Goal: Information Seeking & Learning: Learn about a topic

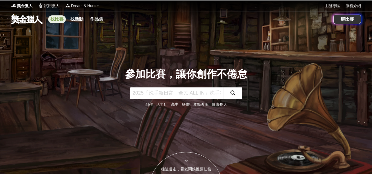
drag, startPoint x: 0, startPoint y: 0, endPoint x: 57, endPoint y: 20, distance: 60.1
click at [57, 20] on link "找比賽" at bounding box center [57, 19] width 18 height 8
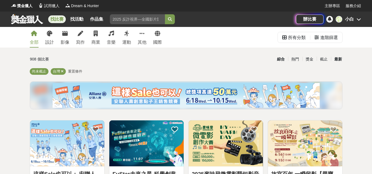
click at [338, 60] on div "最新" at bounding box center [338, 59] width 14 height 10
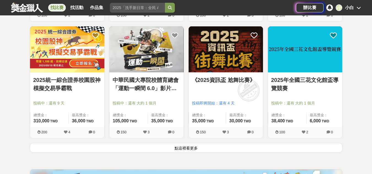
scroll to position [688, 0]
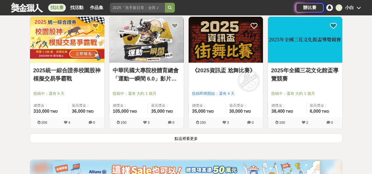
click at [188, 139] on button "點這裡看更多" at bounding box center [186, 138] width 313 height 10
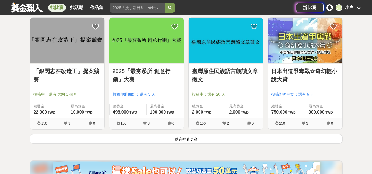
scroll to position [1431, 0]
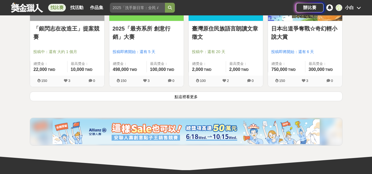
click at [202, 99] on button "點這裡看更多" at bounding box center [186, 97] width 313 height 10
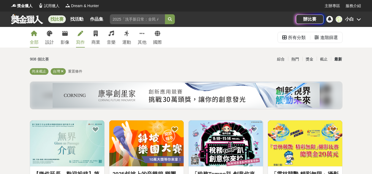
click at [81, 42] on div "寫作" at bounding box center [80, 42] width 9 height 7
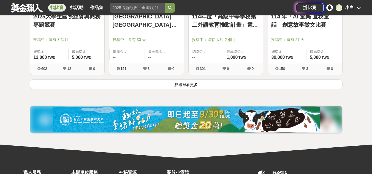
scroll to position [743, 0]
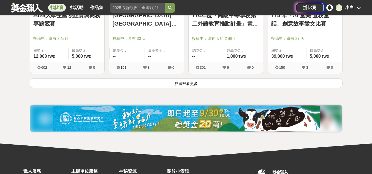
click at [215, 83] on button "點這裡看更多" at bounding box center [186, 83] width 313 height 10
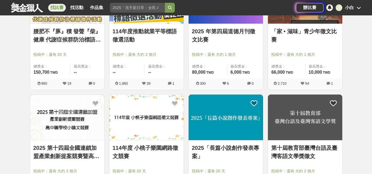
scroll to position [1100, 0]
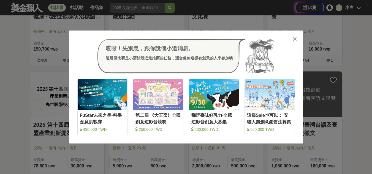
click at [293, 40] on icon at bounding box center [294, 39] width 4 height 6
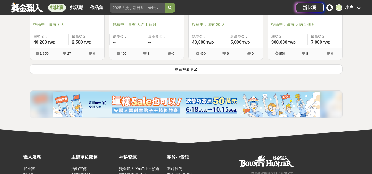
scroll to position [1458, 0]
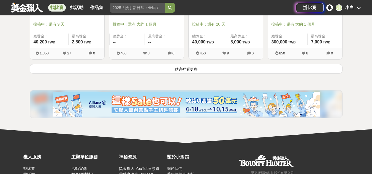
click at [188, 69] on button "點這裡看更多" at bounding box center [186, 69] width 313 height 10
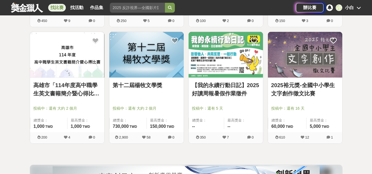
scroll to position [1898, 0]
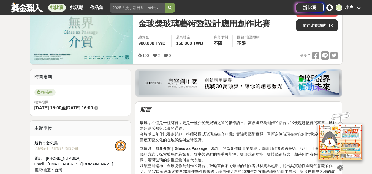
scroll to position [138, 0]
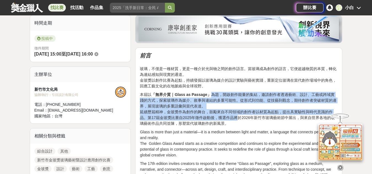
drag, startPoint x: 211, startPoint y: 95, endPoint x: 237, endPoint y: 119, distance: 34.9
click at [237, 119] on p "本屆以 「無界介質｜Glass as Passage」 為題，開啟創作能量的集結，邀請創作者透過藝術、設計、工藝或跨域實踐的方式，探索玻璃作為媒介、敘事與連結…" at bounding box center [239, 109] width 198 height 35
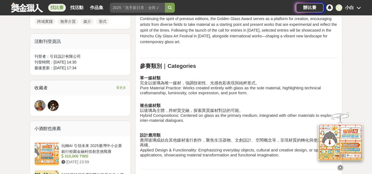
scroll to position [440, 0]
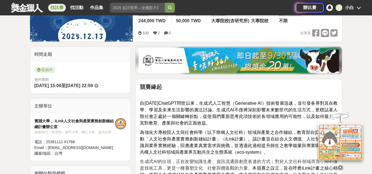
scroll to position [193, 0]
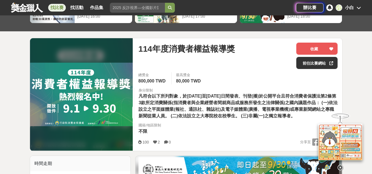
scroll to position [83, 0]
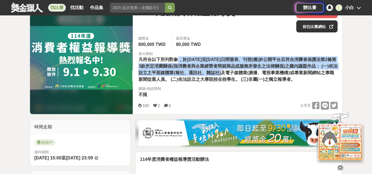
drag, startPoint x: 178, startPoint y: 62, endPoint x: 227, endPoint y: 73, distance: 50.2
click at [227, 73] on span "凡符合以下所列對象，於113年10月1日至114年9月30日間發表、刊登(播)於公開平台且符合消費者保護法第2條第3款所定消費關係(指消費者與企業經營者間就商…" at bounding box center [237, 69] width 199 height 24
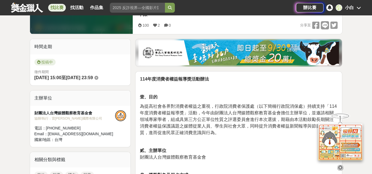
scroll to position [165, 0]
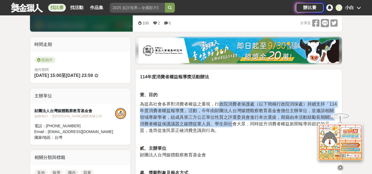
drag, startPoint x: 221, startPoint y: 106, endPoint x: 232, endPoint y: 124, distance: 20.8
click at [232, 124] on span "為提高社會各界對消費者權益之重視，行政院消費者保護處（以下簡稱行政院消保處）持續支持「114年度消費者權益報導獎」活動，今年由財團法人台灣媒體觀察教育基金會擔…" at bounding box center [238, 117] width 197 height 31
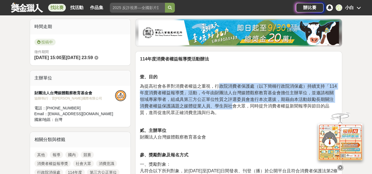
scroll to position [193, 0]
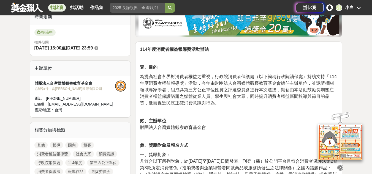
click at [239, 102] on p "為提高社會各界對消費者權益之重視，行政院消費者保護處（以下簡稱行政院消保處）持續支持「114年度消費者權益報導獎」活動，今年由財團法人台灣媒體觀察教育基金會擔…" at bounding box center [239, 89] width 198 height 33
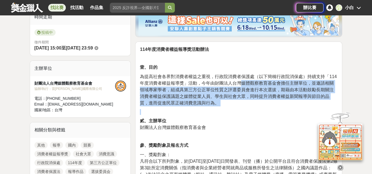
drag, startPoint x: 243, startPoint y: 82, endPoint x: 244, endPoint y: 108, distance: 25.4
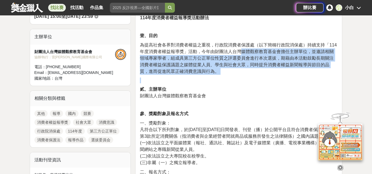
scroll to position [248, 0]
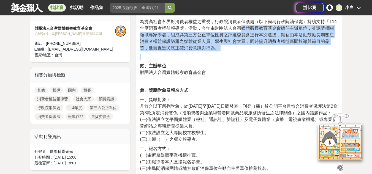
drag, startPoint x: 158, startPoint y: 103, endPoint x: 169, endPoint y: 119, distance: 20.1
click at [169, 119] on p "一、獎勵對象： 凡符合以下所列對象，於113年10月1日至114年9月30日間發表、刊登（播）於公開平台且符合消費者保護法第2條第3款所定消費關係（指消費者與…" at bounding box center [239, 120] width 198 height 46
click at [170, 115] on span "凡符合以下所列對象，於113年10月1日至114年9月30日間發表、刊登（播）於公開平台且符合消費者保護法第2條第3款所定消費關係（指消費者與企業經營者間就商…" at bounding box center [239, 109] width 198 height 11
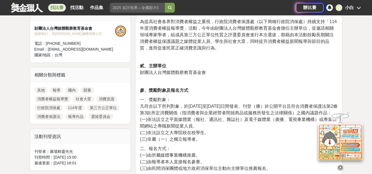
drag, startPoint x: 242, startPoint y: 107, endPoint x: 242, endPoint y: 121, distance: 13.8
click at [242, 121] on p "一、獎勵對象： 凡符合以下所列對象，於113年10月1日至114年9月30日間發表、刊登（播）於公開平台且符合消費者保護法第2條第3款所定消費關係（指消費者與…" at bounding box center [239, 120] width 198 height 46
click at [204, 115] on span "凡符合以下所列對象，於113年10月1日至114年9月30日間發表、刊登（播）於公開平台且符合消費者保護法第2條第3款所定消費關係（指消費者與企業經營者間就商…" at bounding box center [239, 109] width 198 height 11
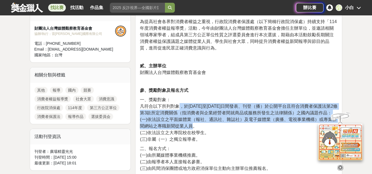
drag, startPoint x: 179, startPoint y: 108, endPoint x: 193, endPoint y: 136, distance: 30.9
click at [193, 136] on p "一、獎勵對象： 凡符合以下所列對象，於113年10月1日至114年9月30日間發表、刊登（播）於公開平台且符合消費者保護法第2條第3款所定消費關係（指消費者與…" at bounding box center [239, 120] width 198 height 46
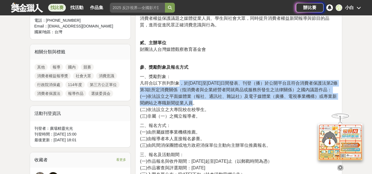
scroll to position [303, 0]
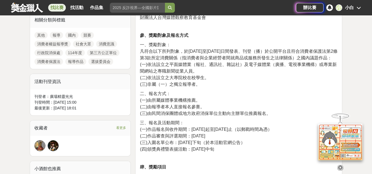
click at [183, 80] on span "(二)依法設立之大專院校在校學生。" at bounding box center [174, 77] width 69 height 5
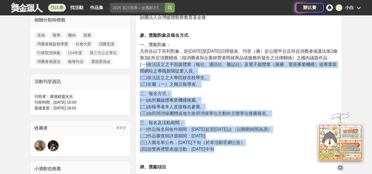
drag, startPoint x: 144, startPoint y: 71, endPoint x: 217, endPoint y: 156, distance: 111.6
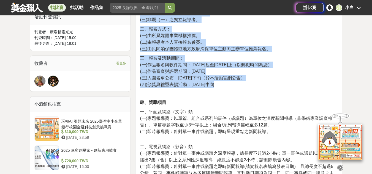
scroll to position [413, 0]
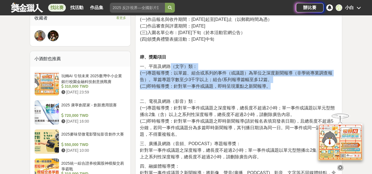
drag, startPoint x: 172, startPoint y: 74, endPoint x: 281, endPoint y: 95, distance: 111.8
click at [281, 90] on p "一、平面及網路（文字）類： (一)專題報導獎：以單篇、組合或系列的事件（或議題）為單位之深度新聞報導（非學術專業調查報告）。單篇專題字數至少3千字以上；組合/…" at bounding box center [239, 76] width 198 height 26
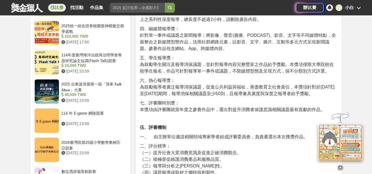
scroll to position [523, 0]
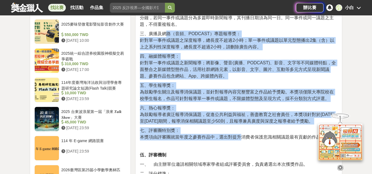
drag, startPoint x: 165, startPoint y: 41, endPoint x: 243, endPoint y: 150, distance: 134.3
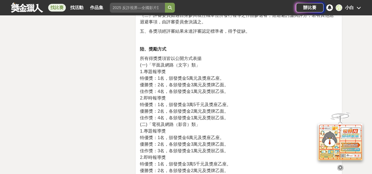
scroll to position [908, 0]
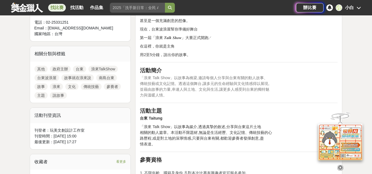
scroll to position [220, 0]
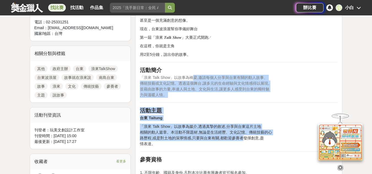
drag, startPoint x: 195, startPoint y: 79, endPoint x: 242, endPoint y: 139, distance: 76.3
click at [248, 130] on span "相關的動人篇章。本活動不限題材,無論是生活經歷、文化記憶、傳統技藝的心" at bounding box center [206, 132] width 132 height 4
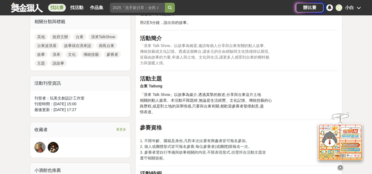
scroll to position [303, 0]
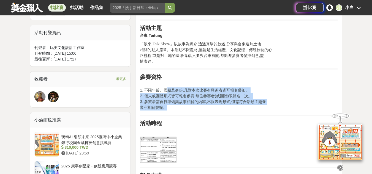
drag, startPoint x: 169, startPoint y: 90, endPoint x: 231, endPoint y: 110, distance: 65.2
click at [231, 110] on p "1. 不限年齡、國籍及身份,凡對本次比賽有興趣者皆可報名參加。 2. 個人或團體形式皆可報名參賽,每位參賽者(或團體)限報名一次。 3. 參賽者需自行準備與故…" at bounding box center [239, 96] width 198 height 29
click at [223, 106] on p "1. 不限年齡、國籍及身份,凡對本次比賽有興趣者皆可報名參加。 2. 個人或團體形式皆可報名參賽,每位參賽者(或團體)限報名一次。 3. 參賽者需自行準備與故…" at bounding box center [239, 96] width 198 height 29
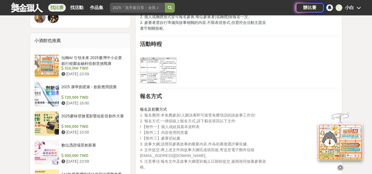
scroll to position [385, 0]
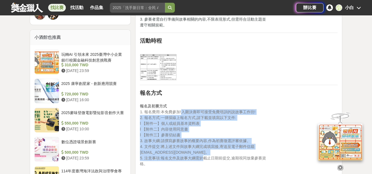
drag, startPoint x: 181, startPoint y: 114, endPoint x: 204, endPoint y: 158, distance: 50.0
click at [204, 158] on p "報名及初賽方式 1. 報名費用:本免費參加!入圍決賽即可接受免費培訓的說故事工作坊! 2. 報名方式:一律採線上報名方式,請下載並填寫以下文件: l 【附件一…" at bounding box center [239, 132] width 198 height 69
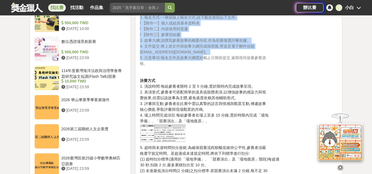
scroll to position [495, 0]
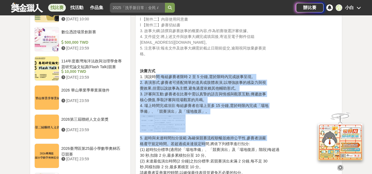
drag, startPoint x: 154, startPoint y: 78, endPoint x: 204, endPoint y: 141, distance: 80.6
click at [204, 141] on div "前言 ——你的聲音值得被聽見，故事就在浪來說.ᐟ 你心裡是不是也藏著一段故事？ 可能是和台東土地的深厚情感、獨一無二的生命經歷， 也可能是生活裡的珍貴記憶、技…" at bounding box center [239, 99] width 198 height 809
click at [214, 95] on p "決賽方式 1. 演說時間:每組參賽者限時 2 至 5 分鐘,需於限時內完成故事呈現。 2. 表演形式:參賽者可搭配簡單的道具或肢體表演,以增強故事的感染力與視…" at bounding box center [239, 100] width 198 height 64
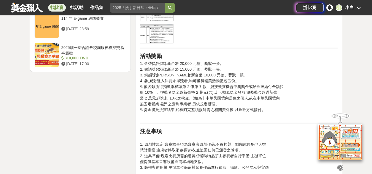
scroll to position [715, 0]
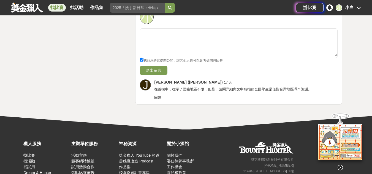
scroll to position [930, 0]
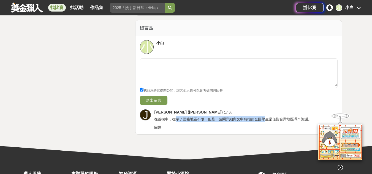
drag, startPoint x: 176, startPoint y: 113, endPoint x: 263, endPoint y: 112, distance: 87.8
click at [263, 117] on span "在首欄中，標示了國籍地區不限，但是，請問詳細內文中所指的全國學生是僅指台灣地區嗎？謝謝。" at bounding box center [232, 119] width 157 height 4
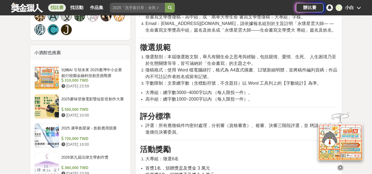
scroll to position [407, 0]
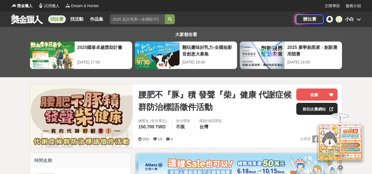
click at [304, 106] on link "前往比賽網站" at bounding box center [316, 109] width 41 height 12
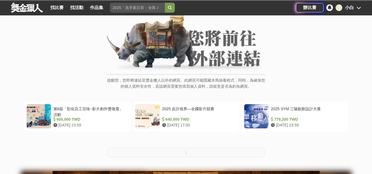
scroll to position [83, 0]
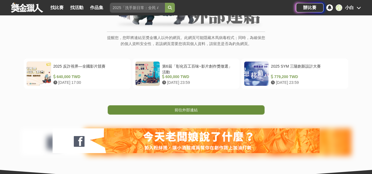
click at [177, 111] on span "前往外部連結" at bounding box center [185, 110] width 23 height 4
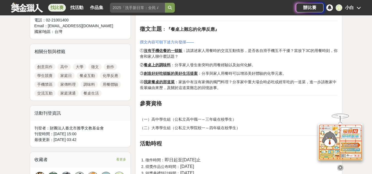
scroll to position [275, 0]
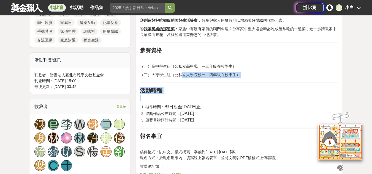
drag, startPoint x: 180, startPoint y: 76, endPoint x: 253, endPoint y: 124, distance: 86.5
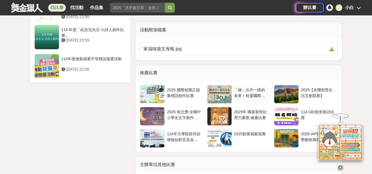
scroll to position [908, 0]
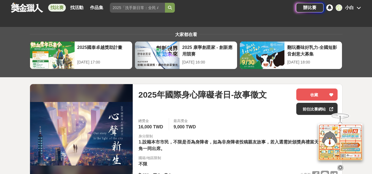
scroll to position [83, 0]
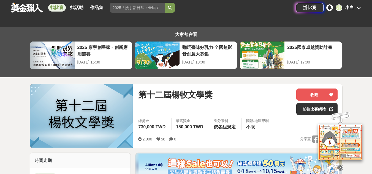
scroll to position [220, 0]
